Goal: Task Accomplishment & Management: Use online tool/utility

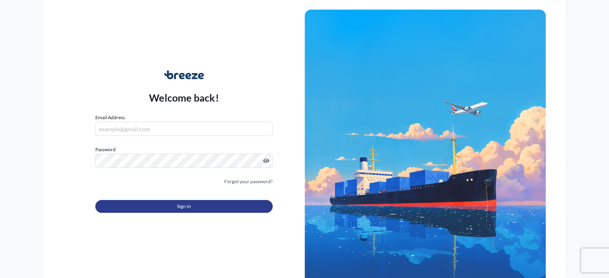
type input "[PERSON_NAME][EMAIL_ADDRESS][DOMAIN_NAME]"
click at [245, 210] on button "Sign In" at bounding box center [183, 206] width 177 height 13
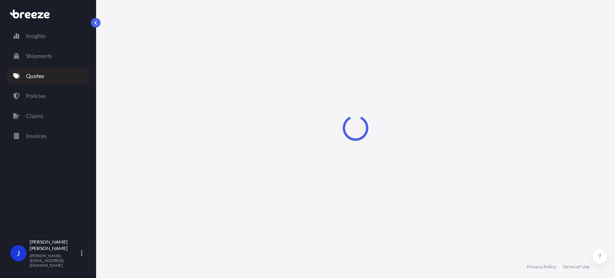
select select "Road"
select select "2"
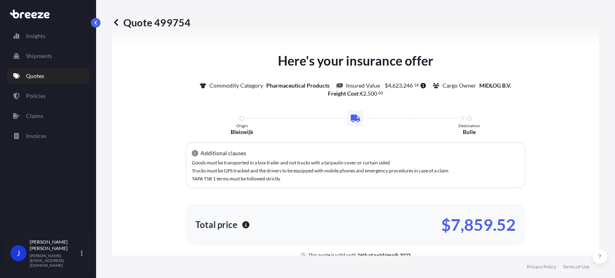
scroll to position [413, 0]
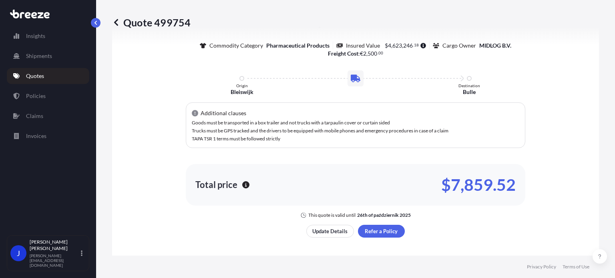
click at [586, 169] on div "Here's your insurance offer Commodity Category Pharmaceutical Products Insured …" at bounding box center [355, 142] width 487 height 524
